Goal: Task Accomplishment & Management: Manage account settings

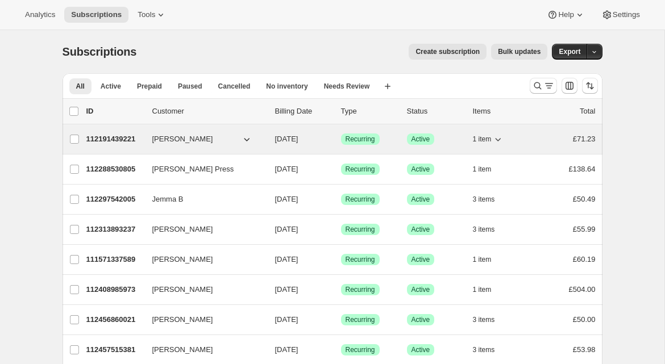
click at [148, 139] on div "112191439221 Ernest Dunlop 10/14/2025 Success Recurring Success Active 1 item £…" at bounding box center [340, 139] width 509 height 16
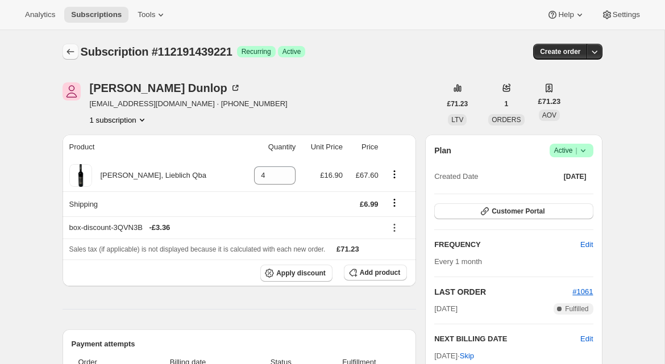
click at [66, 52] on icon "Subscriptions" at bounding box center [69, 52] width 7 height 6
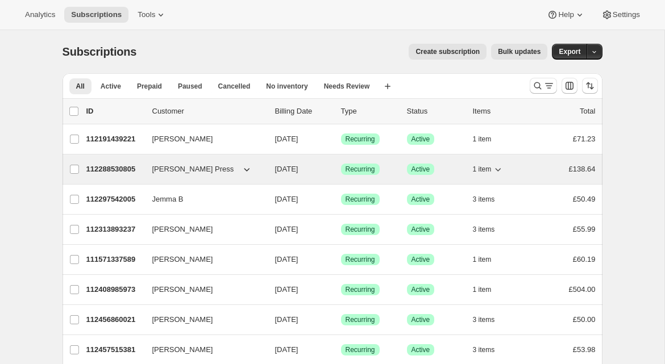
click at [136, 173] on p "112288530805" at bounding box center [114, 169] width 57 height 11
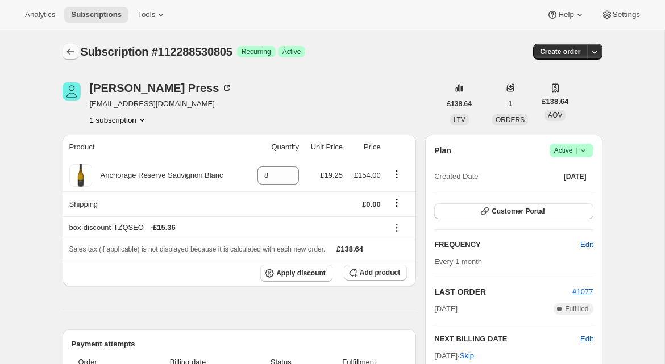
click at [70, 53] on icon "Subscriptions" at bounding box center [70, 51] width 11 height 11
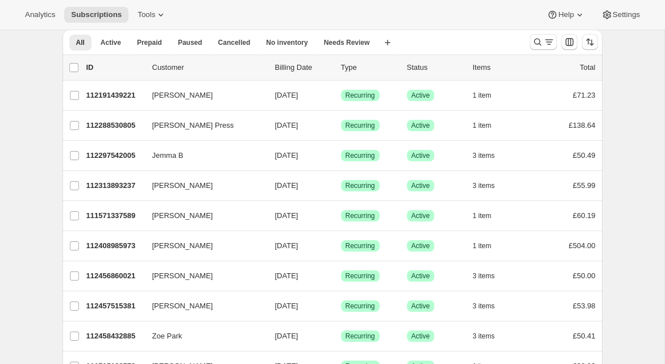
scroll to position [45, 0]
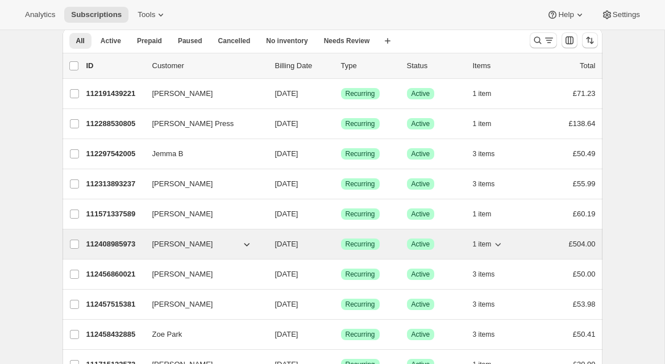
click at [114, 244] on p "112408985973" at bounding box center [114, 244] width 57 height 11
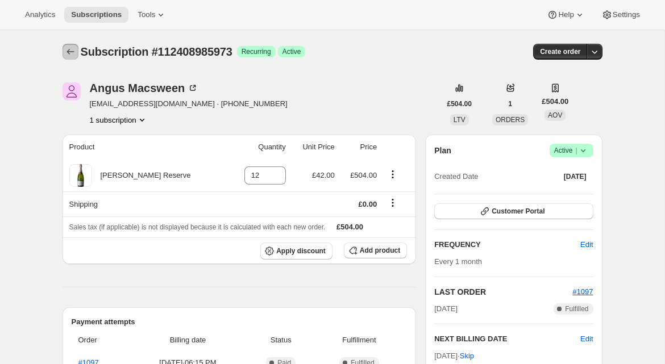
click at [65, 51] on icon "Subscriptions" at bounding box center [70, 51] width 11 height 11
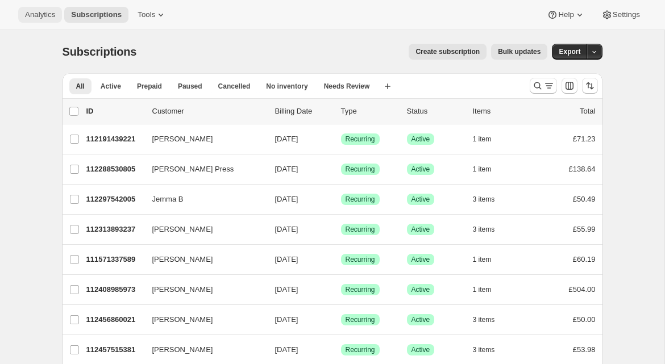
click at [39, 16] on span "Analytics" at bounding box center [40, 14] width 30 height 9
click at [622, 18] on span "Settings" at bounding box center [626, 14] width 27 height 9
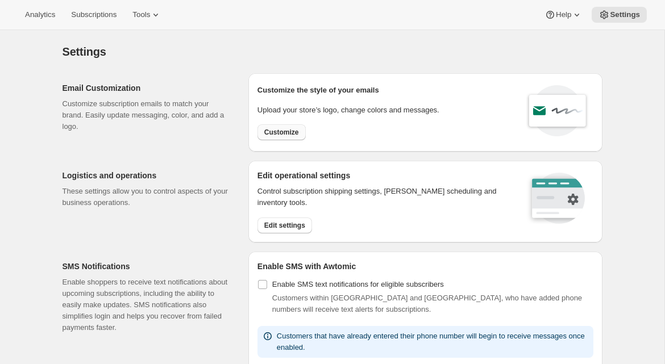
click at [274, 138] on button "Customize" at bounding box center [281, 132] width 48 height 16
select select "subscriptionMessage"
select select "5"
select select "15"
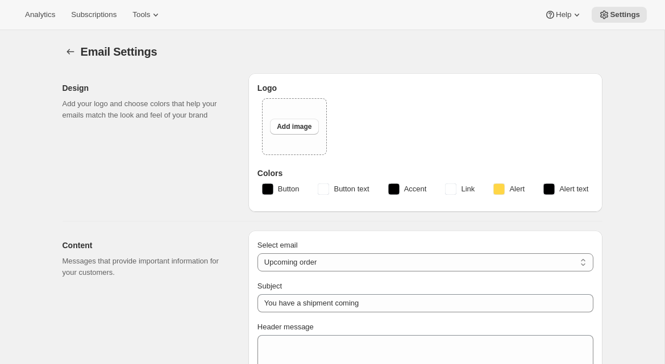
type input "The Wine Engine"
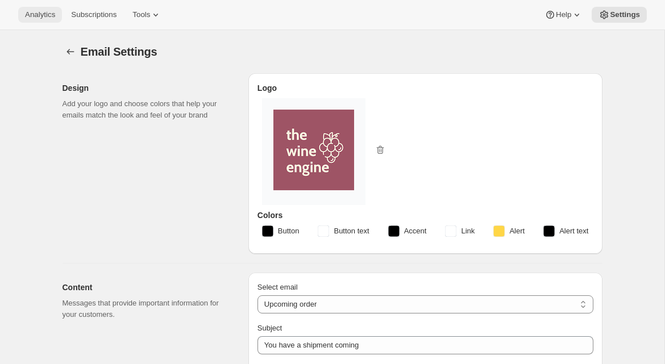
click at [45, 13] on span "Analytics" at bounding box center [40, 14] width 30 height 9
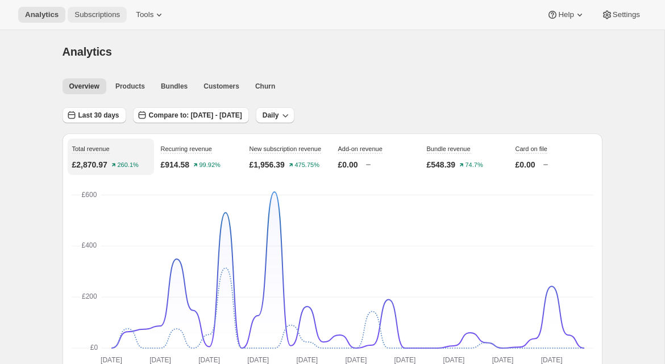
click at [91, 11] on span "Subscriptions" at bounding box center [96, 14] width 45 height 9
